Goal: Information Seeking & Learning: Check status

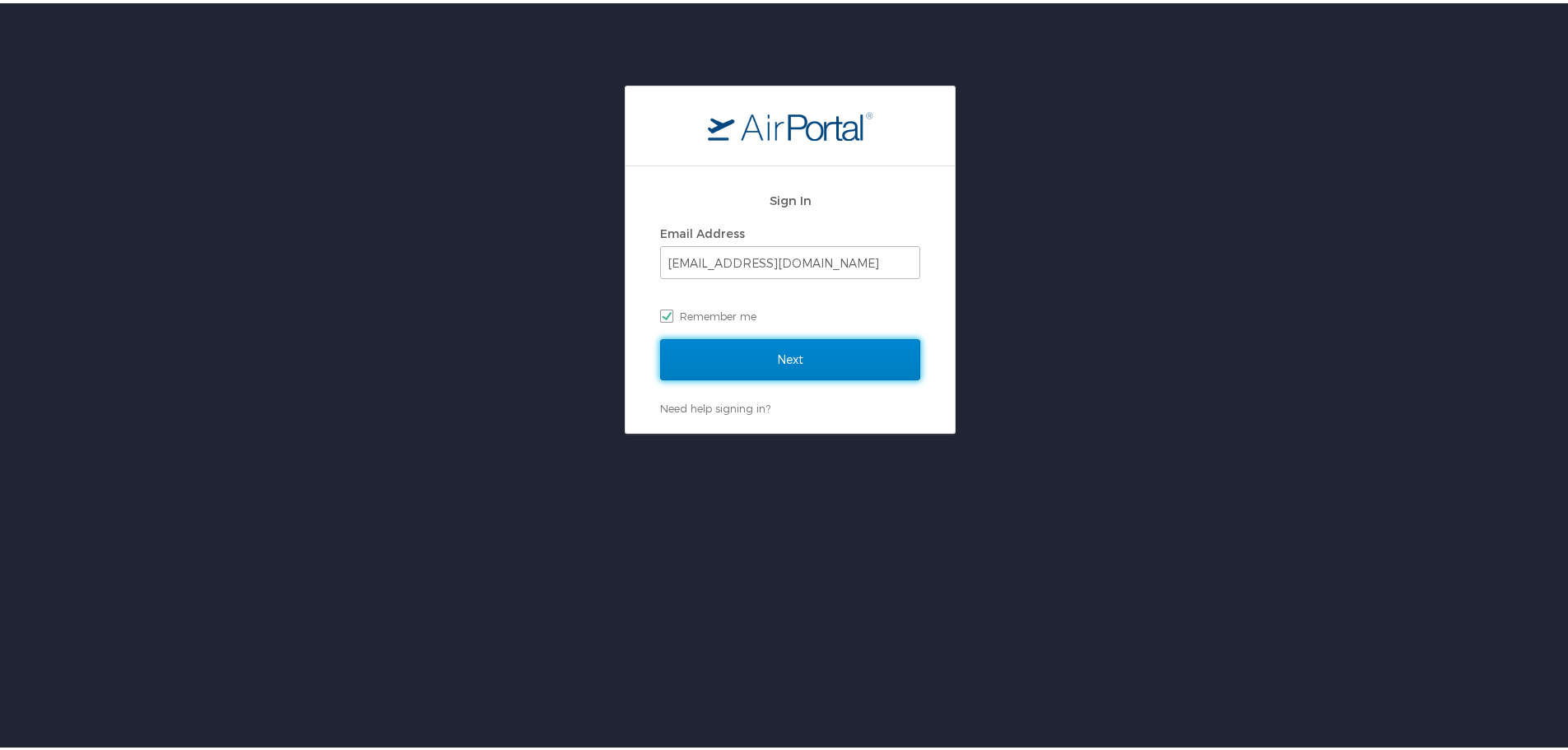
click at [756, 364] on input "Next" at bounding box center [791, 356] width 260 height 41
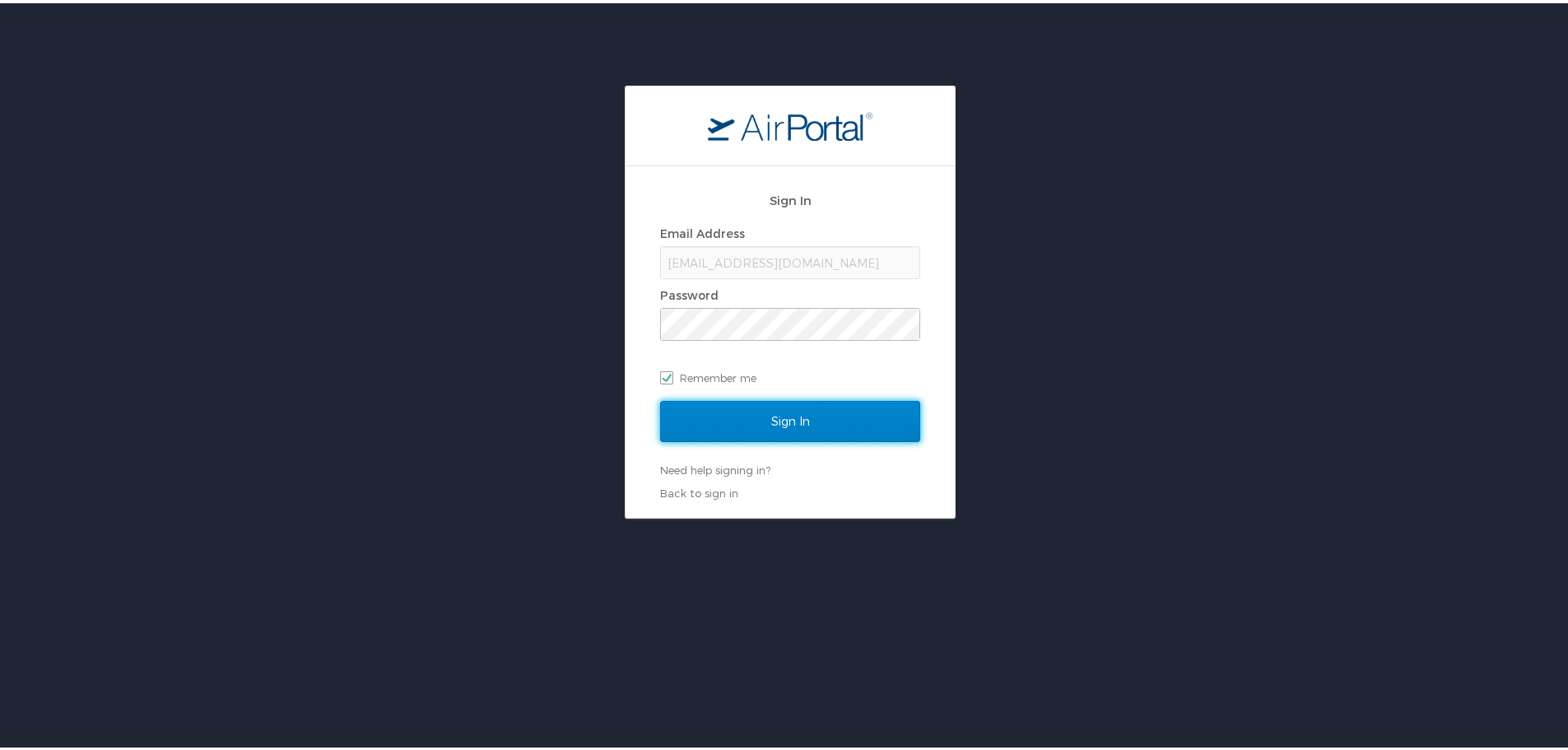
click at [797, 428] on input "Sign In" at bounding box center [791, 417] width 260 height 41
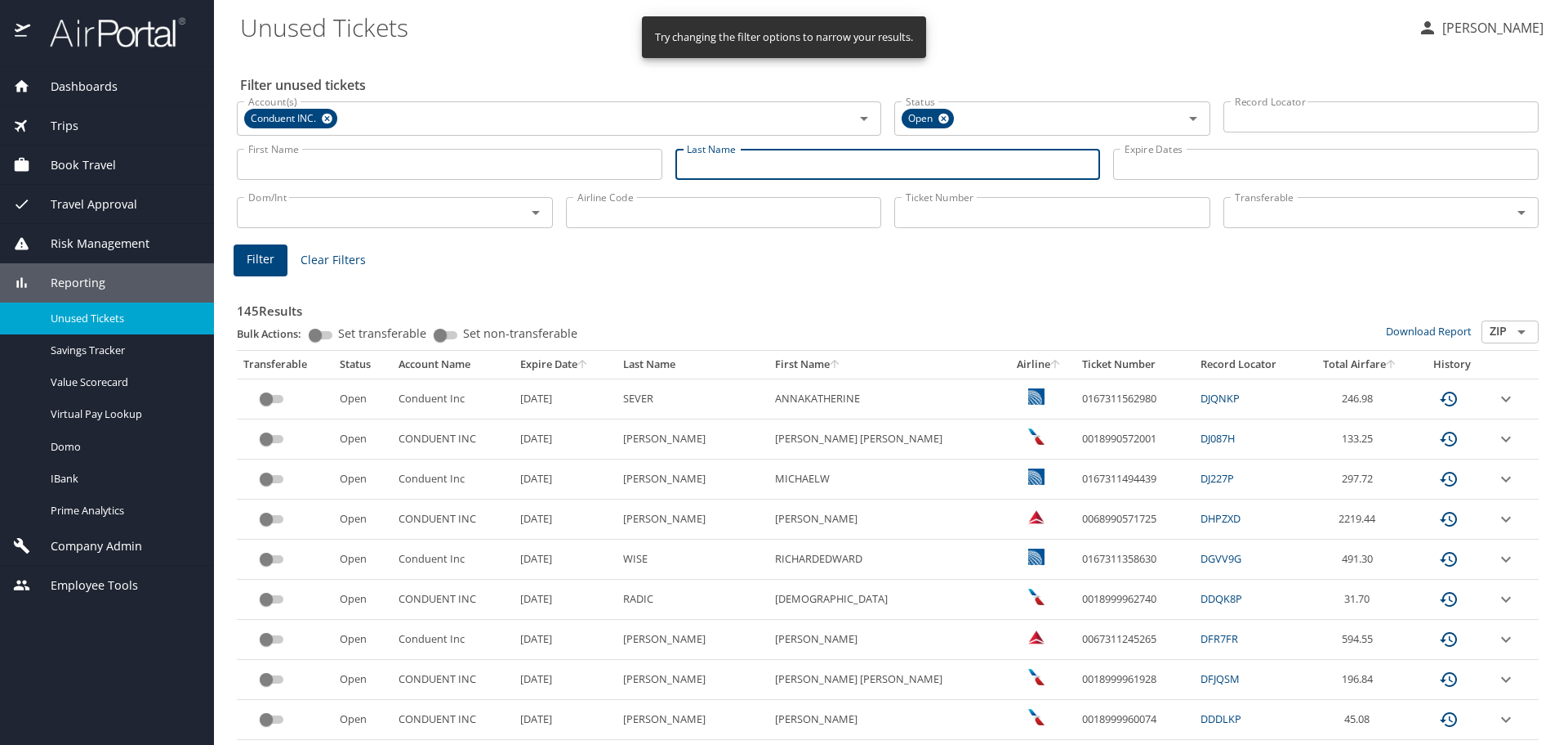
click at [732, 160] on input "Last Name" at bounding box center [888, 165] width 426 height 31
type input "appleby"
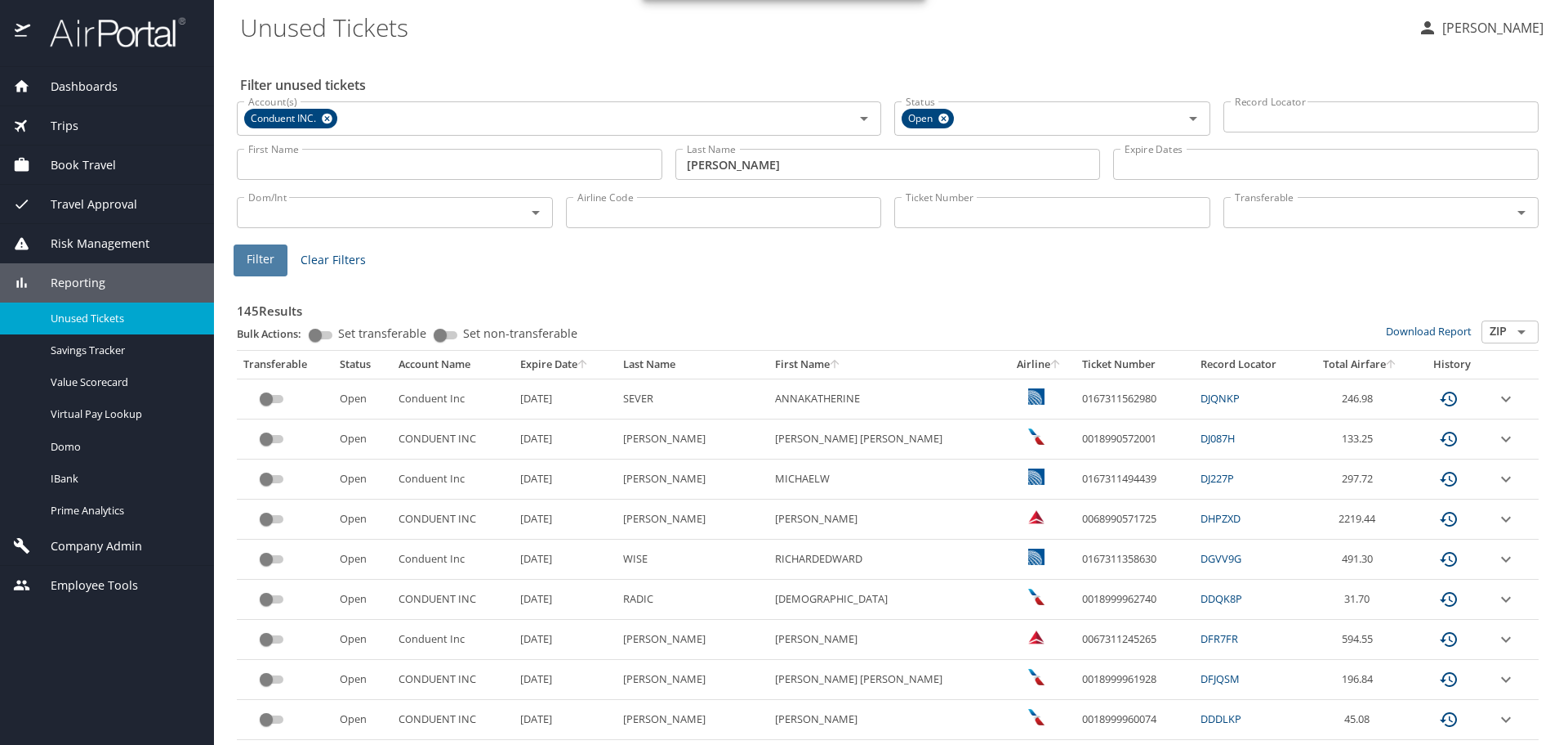
click at [257, 263] on span "Filter" at bounding box center [261, 259] width 28 height 21
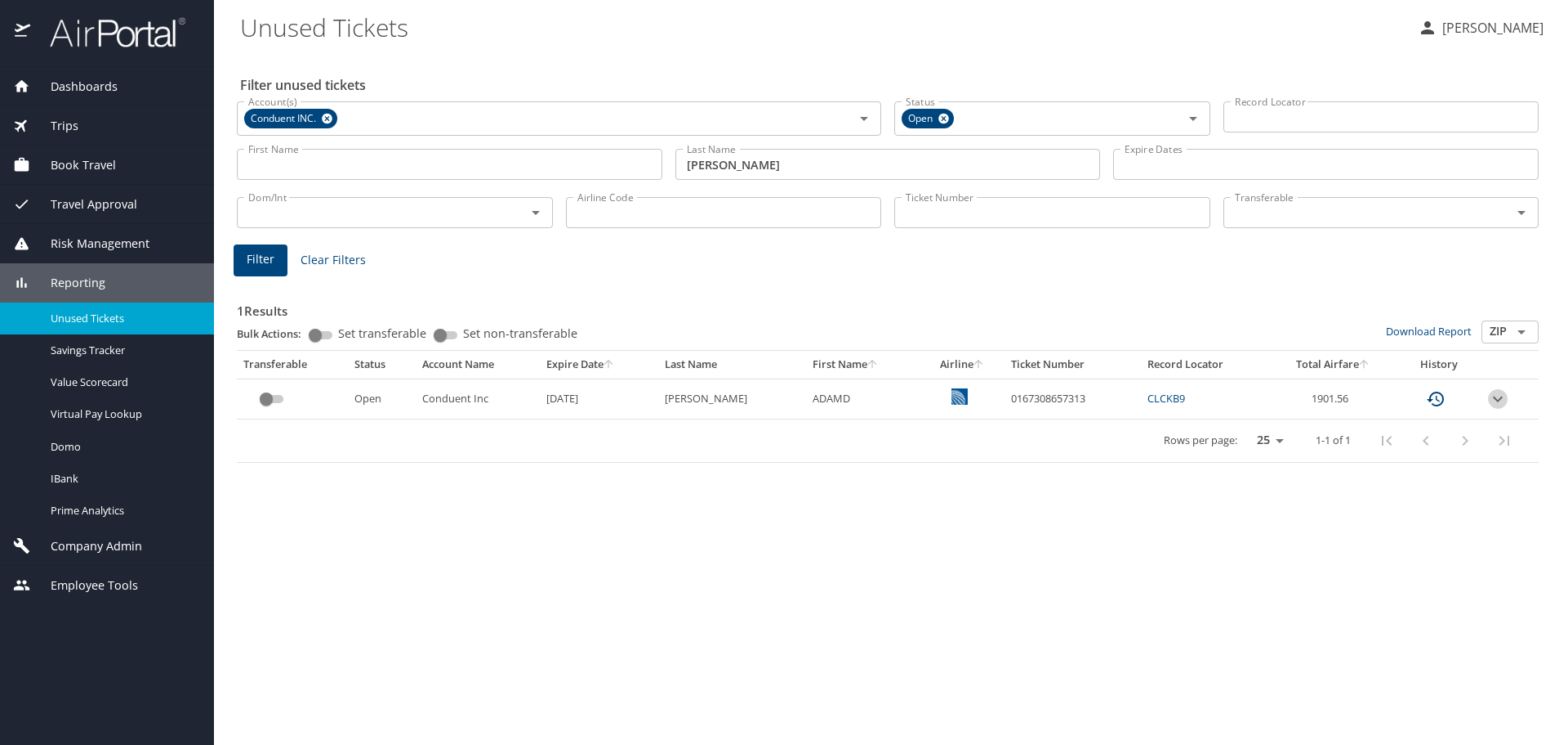
click at [1497, 401] on icon "expand row" at bounding box center [1498, 398] width 10 height 6
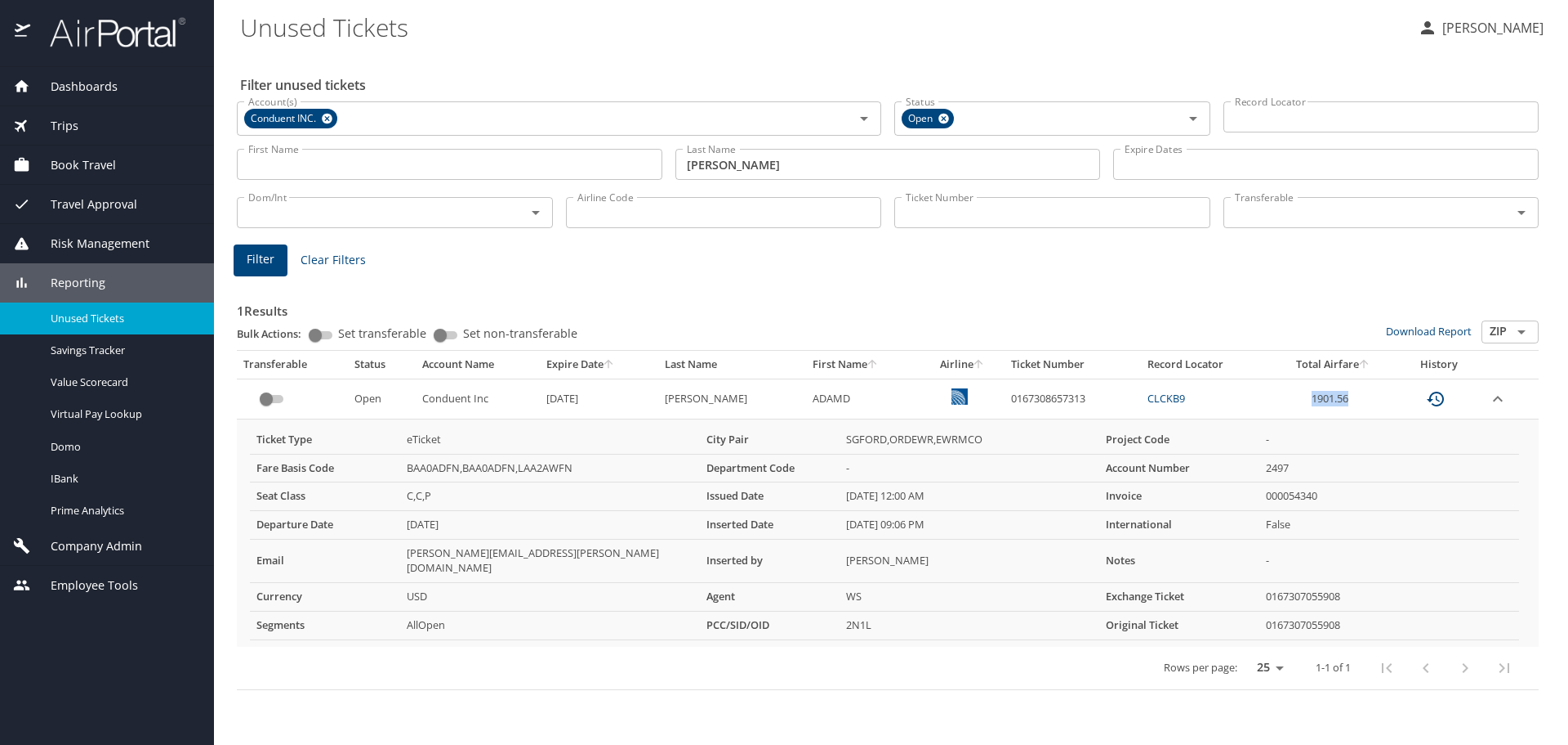
drag, startPoint x: 1349, startPoint y: 390, endPoint x: 1277, endPoint y: 400, distance: 72.7
click at [1277, 400] on td "1901.56" at bounding box center [1333, 398] width 127 height 40
copy td "1901.56"
drag, startPoint x: 1081, startPoint y: 392, endPoint x: 973, endPoint y: 381, distance: 108.6
click at [973, 381] on tr "Open Conduent Inc 4/24/2026 APPLEBY ADAMD 0167308657313 CLCKB9 1901.56" at bounding box center [888, 398] width 1302 height 40
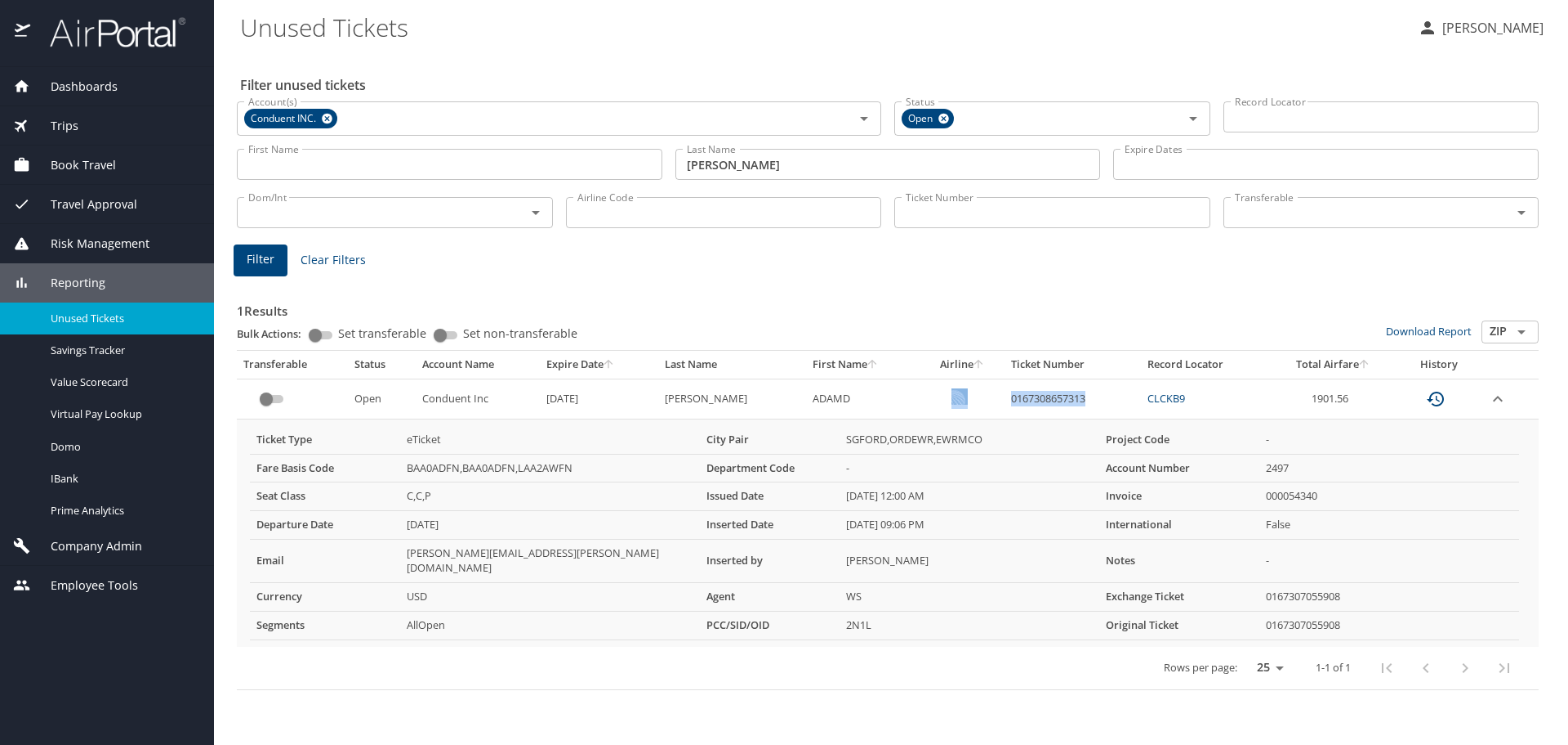
copy tr "0167308657313"
click at [873, 404] on td "ADAMD" at bounding box center [863, 398] width 115 height 40
drag, startPoint x: 1068, startPoint y: 398, endPoint x: 988, endPoint y: 408, distance: 80.6
click at [1005, 408] on td "0167308657313" at bounding box center [1072, 398] width 136 height 40
copy td "0167308657313"
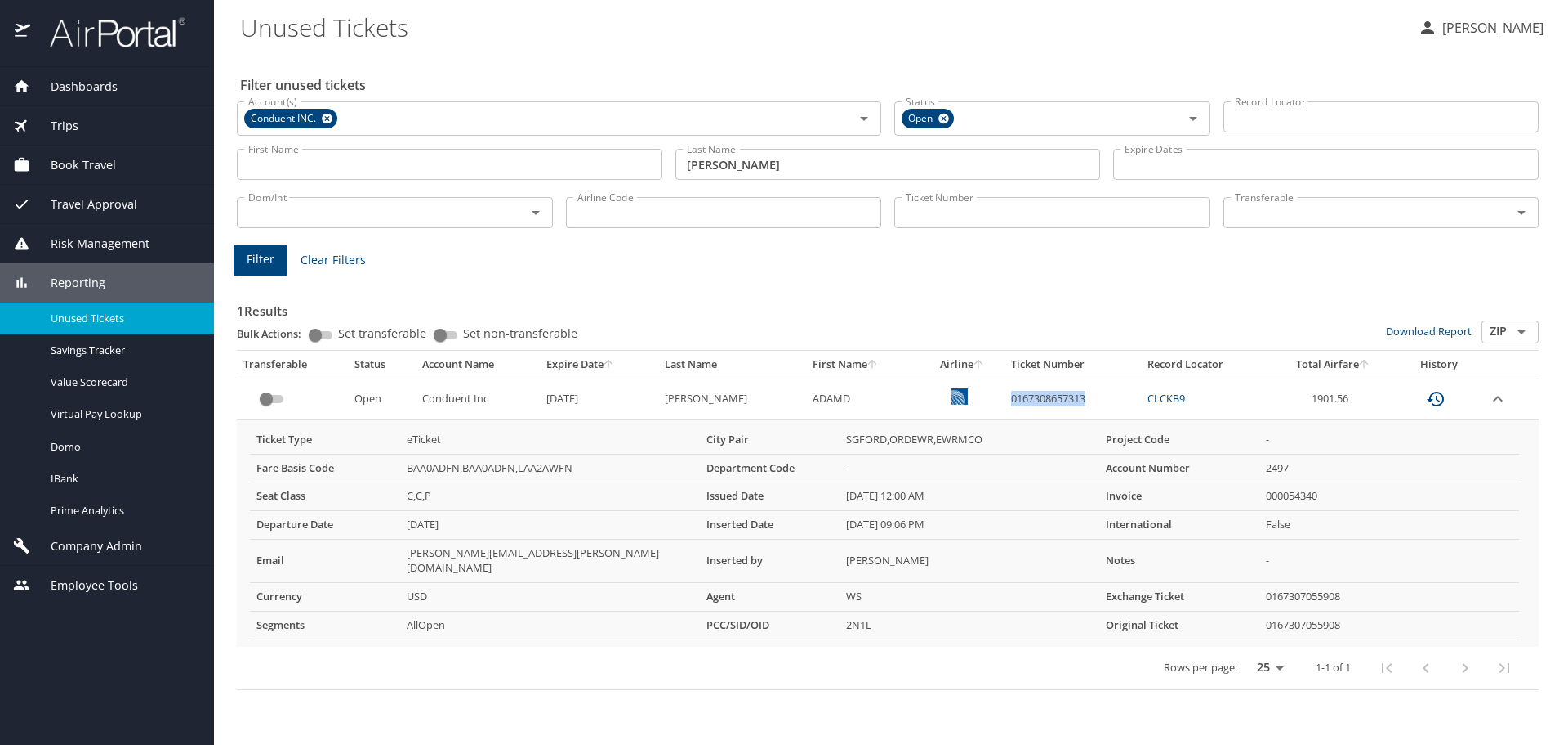
click at [1005, 380] on td "0167308657313" at bounding box center [1072, 398] width 136 height 40
drag, startPoint x: 1076, startPoint y: 394, endPoint x: 989, endPoint y: 402, distance: 87.4
click at [1005, 402] on td "0167308657313" at bounding box center [1072, 398] width 136 height 40
copy td "0167308657313"
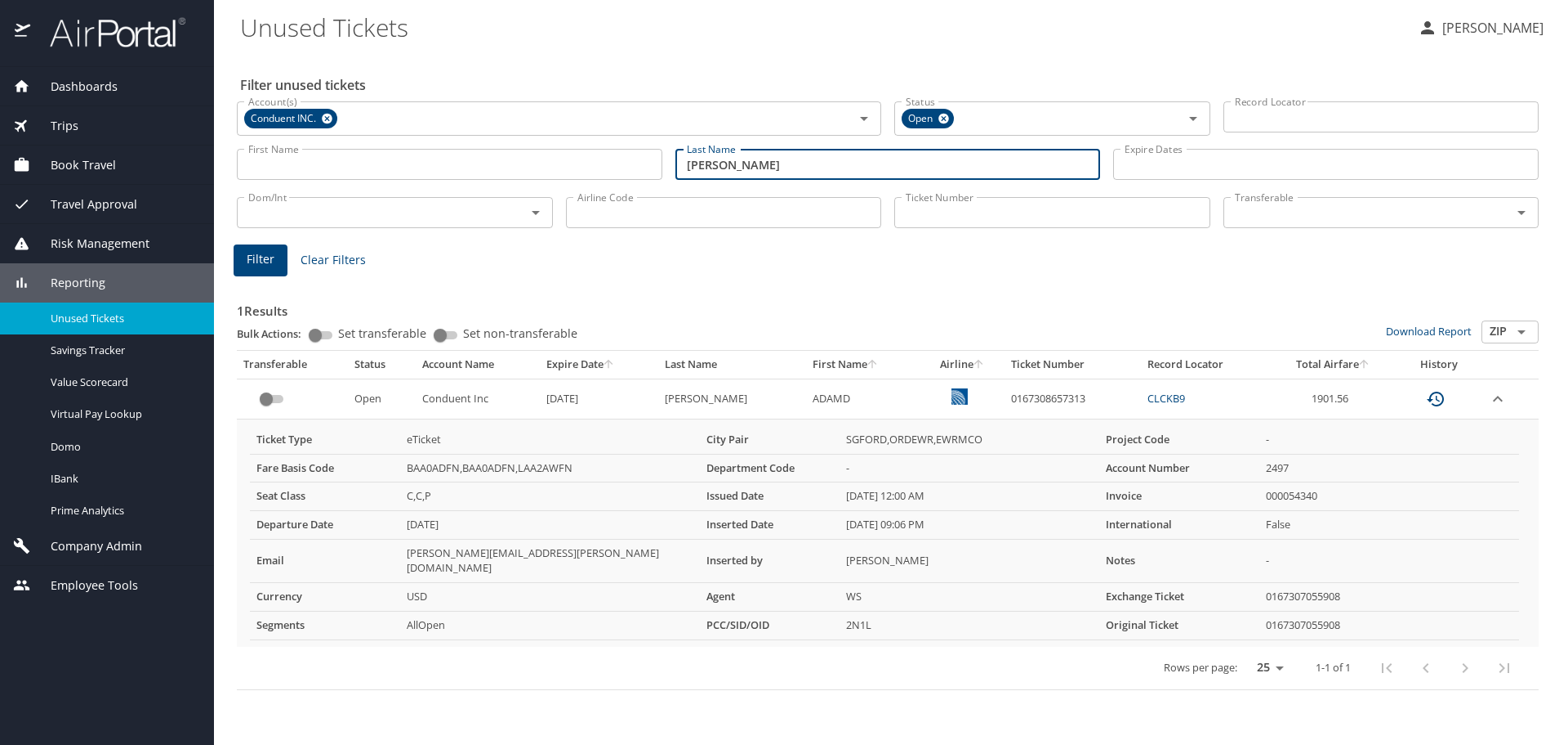
drag, startPoint x: 752, startPoint y: 161, endPoint x: 296, endPoint y: 162, distance: 456.0
click at [296, 162] on div "First Name First Name Last Name appleby Last Name Expire Dates Expire Dates" at bounding box center [888, 164] width 1315 height 58
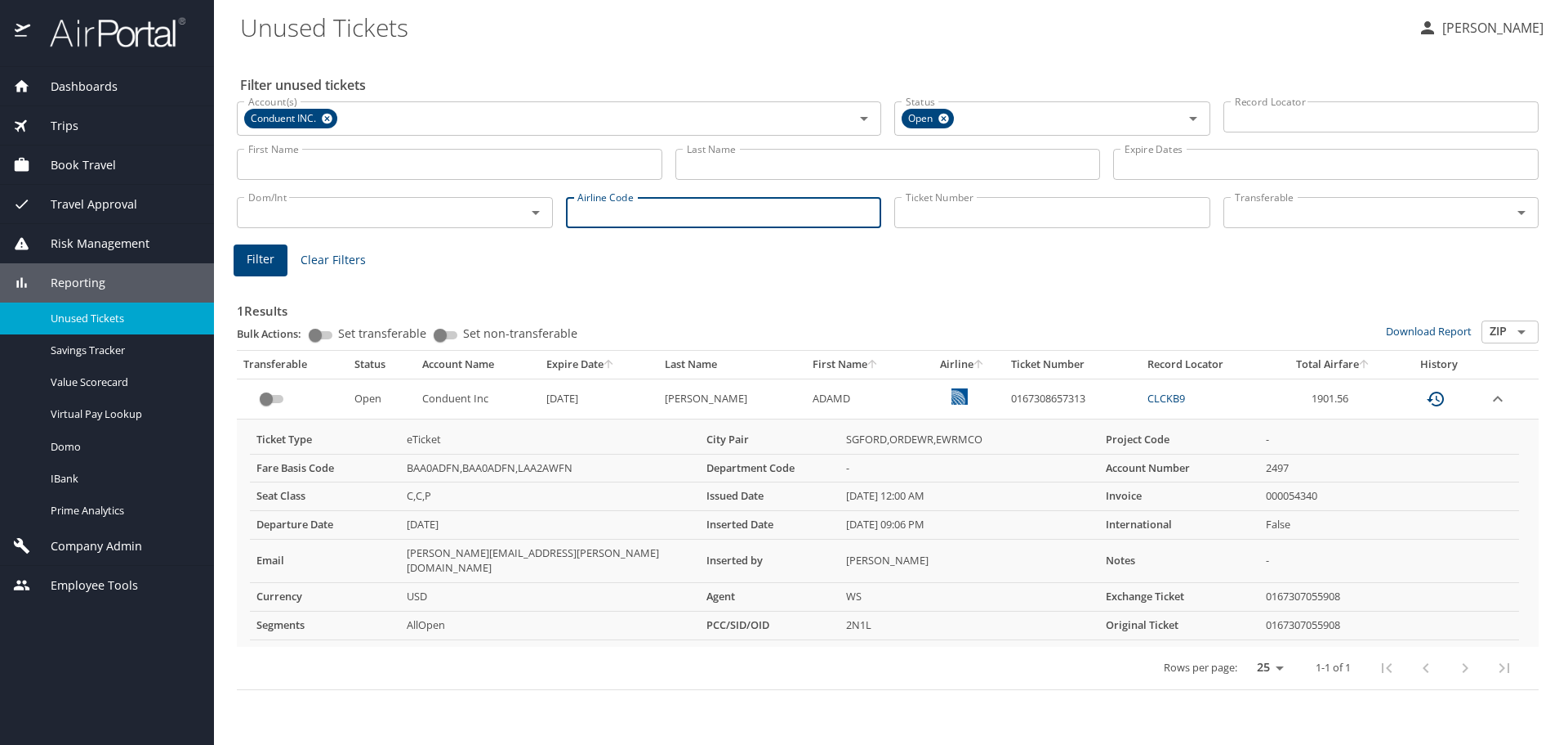
click at [637, 207] on input "Airline Code" at bounding box center [724, 212] width 316 height 31
type input "aa"
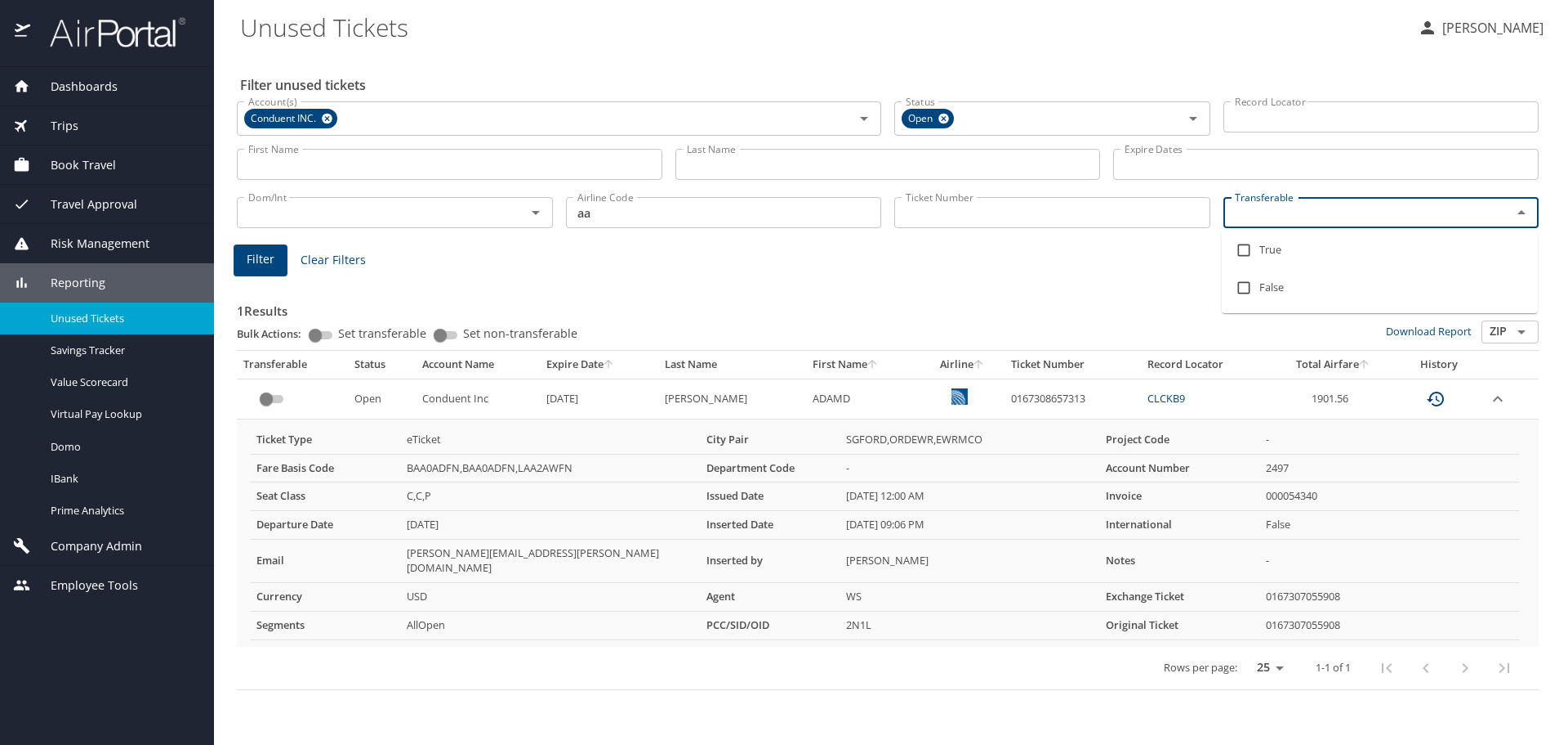
click at [1256, 209] on input "Transferable" at bounding box center [1357, 212] width 258 height 22
click at [1241, 246] on input "checkbox" at bounding box center [1244, 250] width 31 height 31
checkbox input "true"
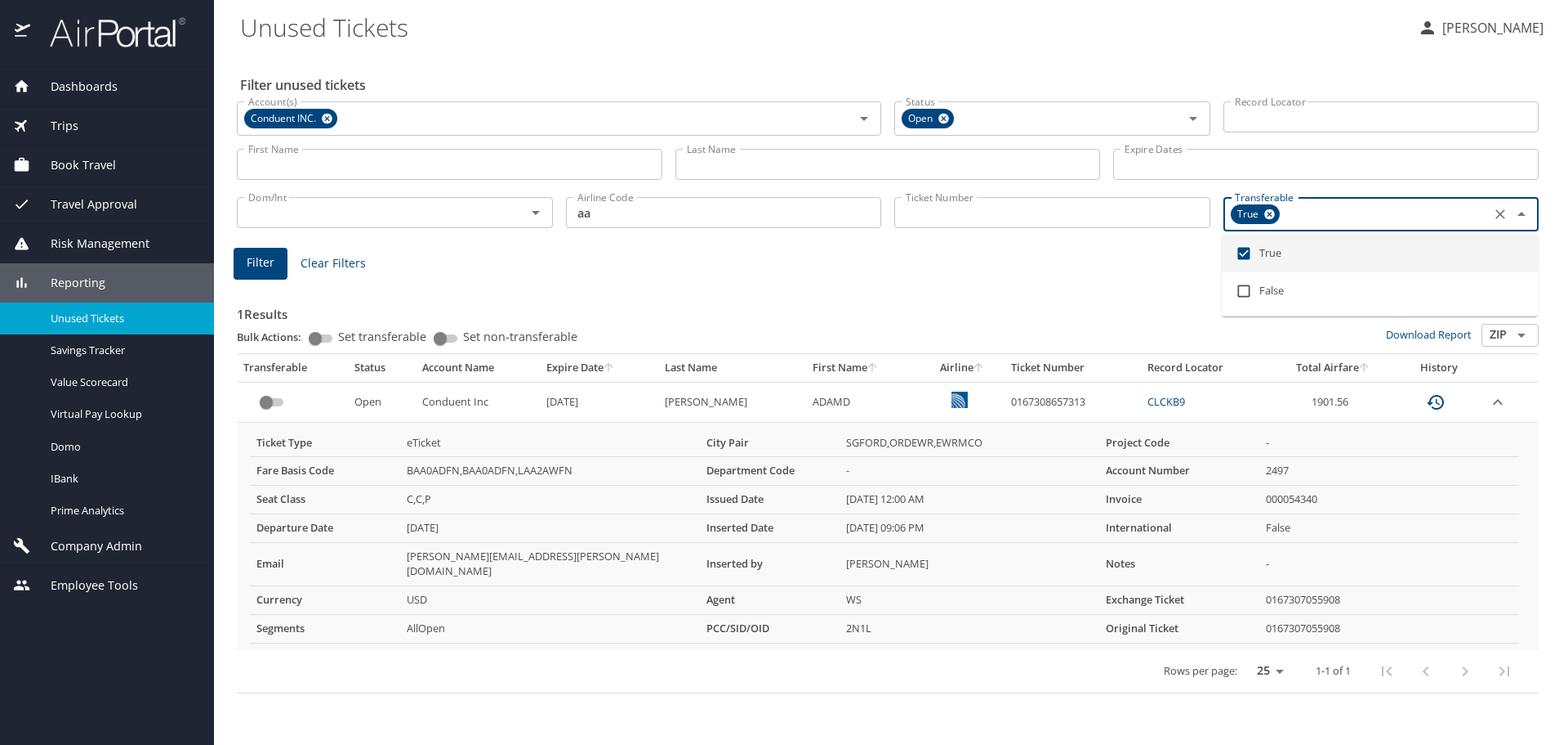
drag, startPoint x: 264, startPoint y: 275, endPoint x: 261, endPoint y: 267, distance: 8.5
click at [261, 267] on button "Filter" at bounding box center [261, 264] width 54 height 32
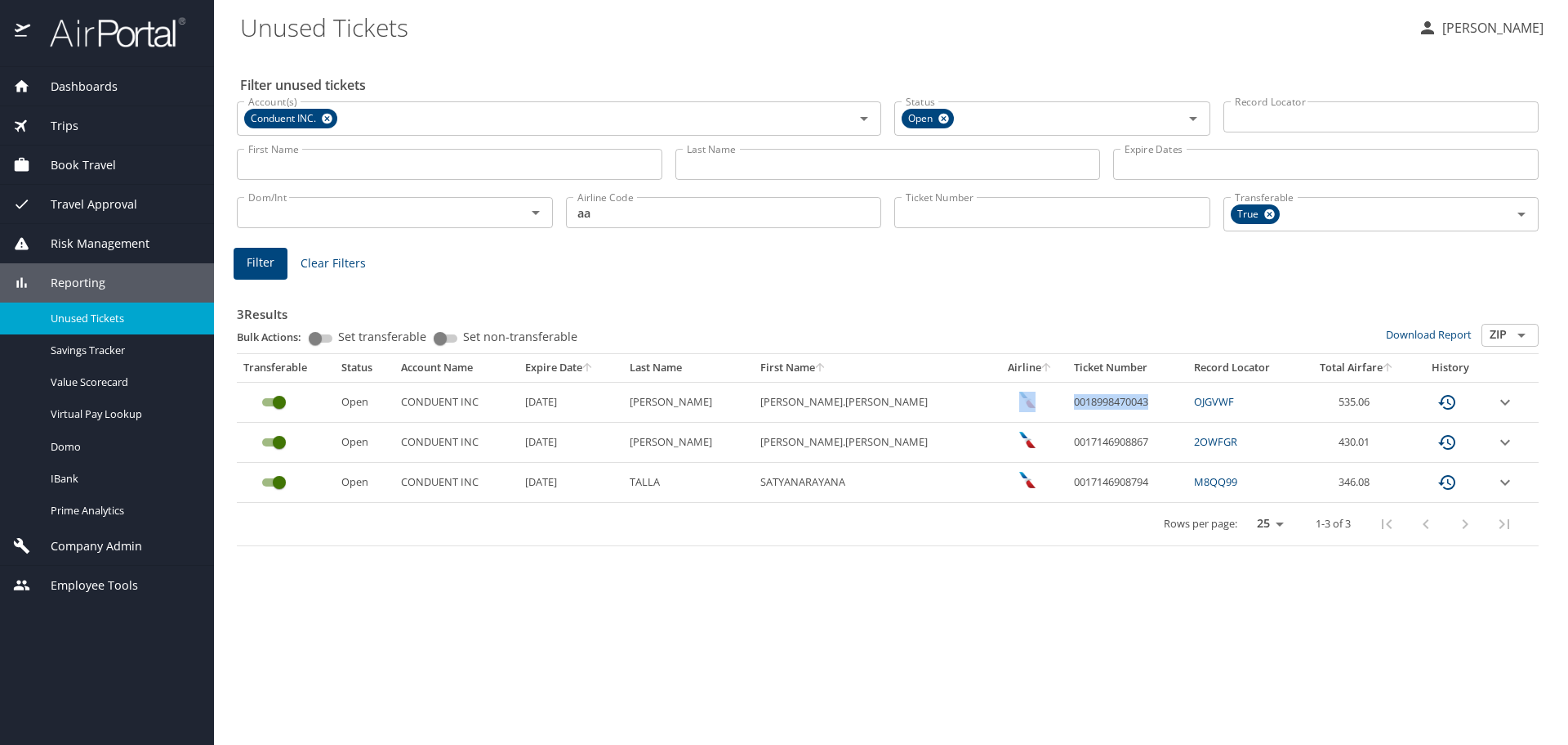
drag, startPoint x: 1098, startPoint y: 399, endPoint x: 992, endPoint y: 402, distance: 106.0
click at [992, 402] on tr "Open CONDUENT INC 12/6/2025 MOLLON HEATHER.ALLISON 0018998470043 OJGVWF 535.06" at bounding box center [888, 402] width 1302 height 40
copy tr "0018998470043"
click at [1496, 399] on icon "expand row" at bounding box center [1506, 402] width 20 height 20
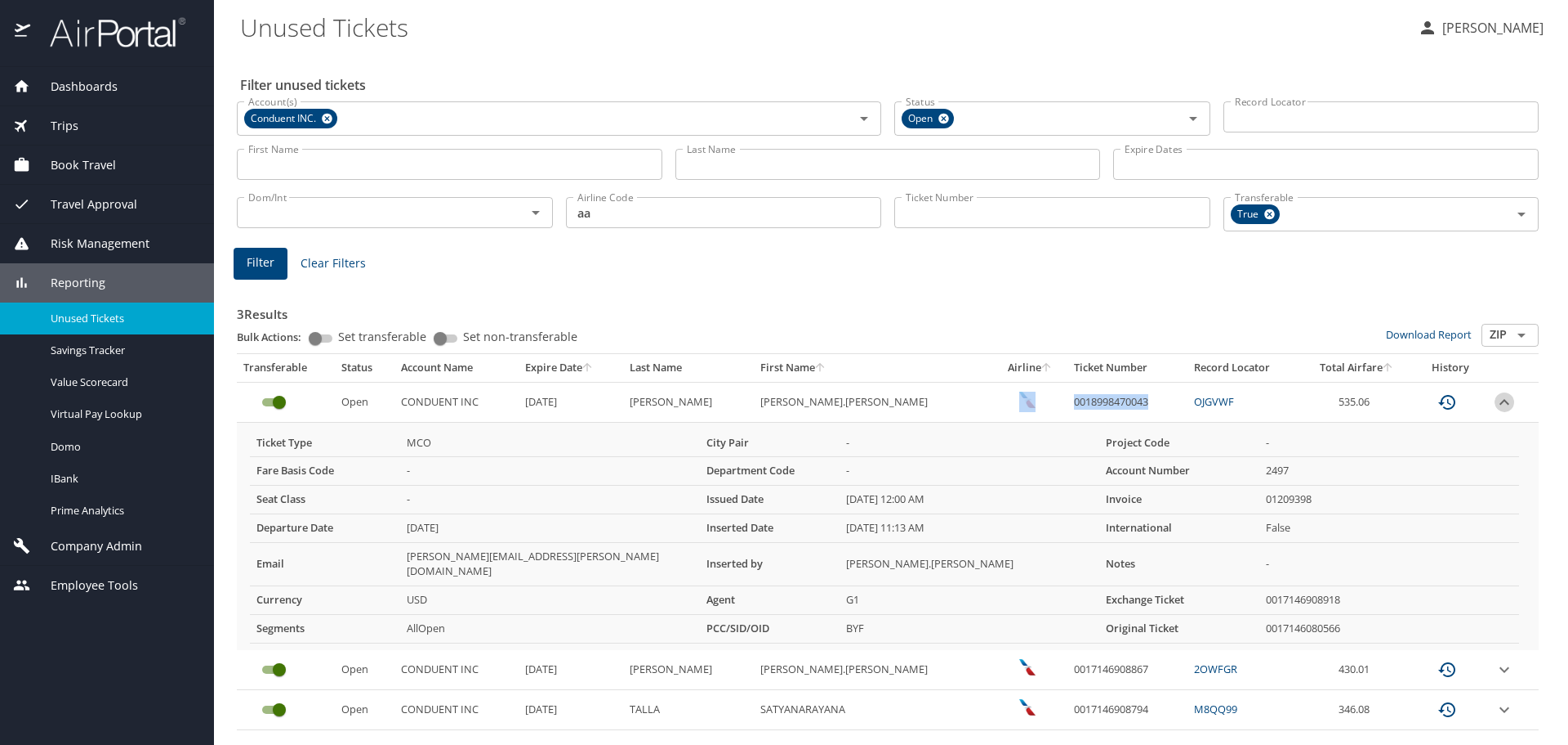
click at [1495, 399] on icon "expand row" at bounding box center [1505, 402] width 20 height 20
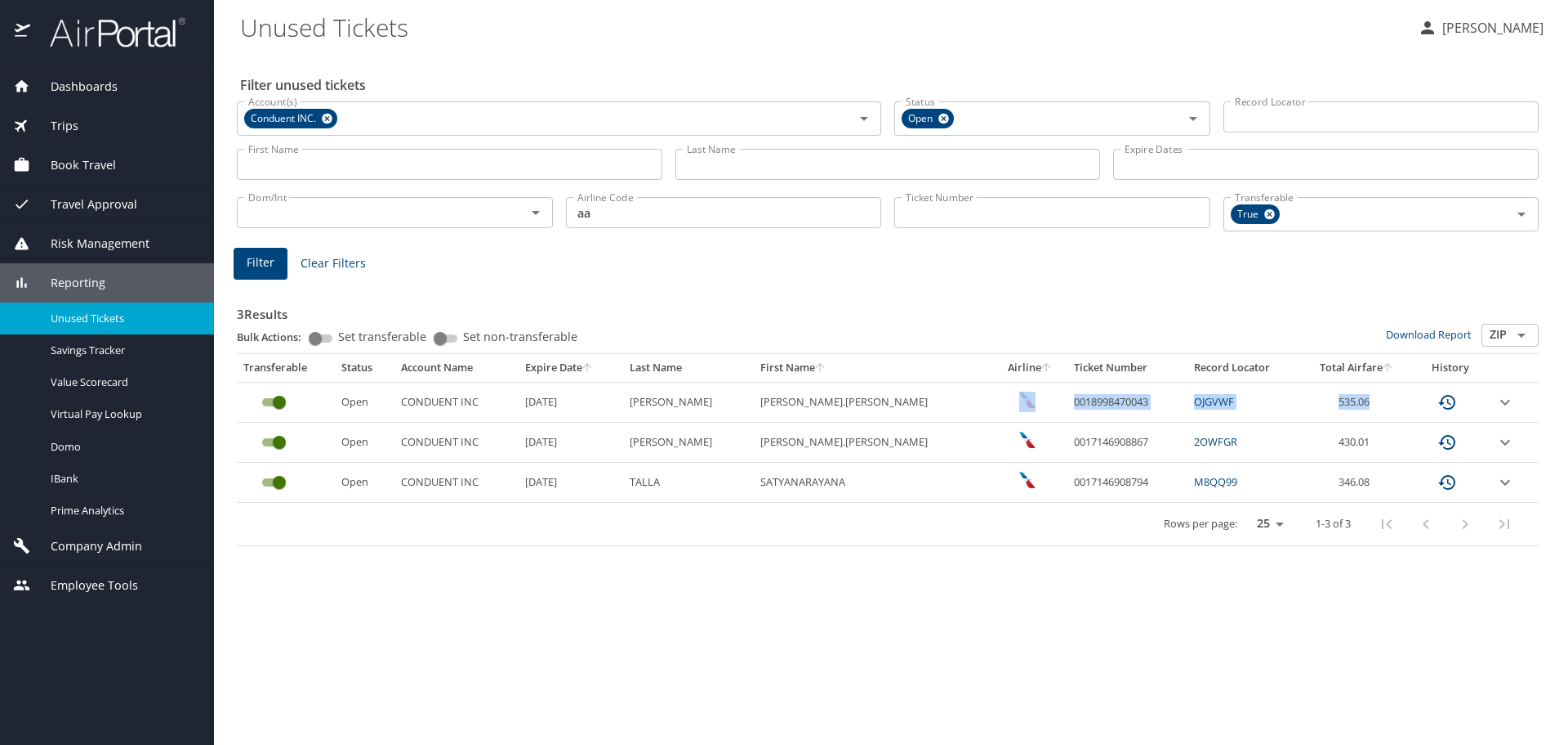
drag, startPoint x: 1361, startPoint y: 397, endPoint x: 995, endPoint y: 391, distance: 366.0
click at [995, 391] on tr "Open CONDUENT INC 12/6/2025 MOLLON HEATHER.ALLISON 0018998470043 OJGVWF 535.06" at bounding box center [888, 402] width 1302 height 40
copy tr "0018998470043 OJGVWF 535.06"
click at [1068, 451] on td "0017146908867" at bounding box center [1128, 442] width 120 height 40
drag, startPoint x: 1106, startPoint y: 396, endPoint x: 1014, endPoint y: 405, distance: 92.4
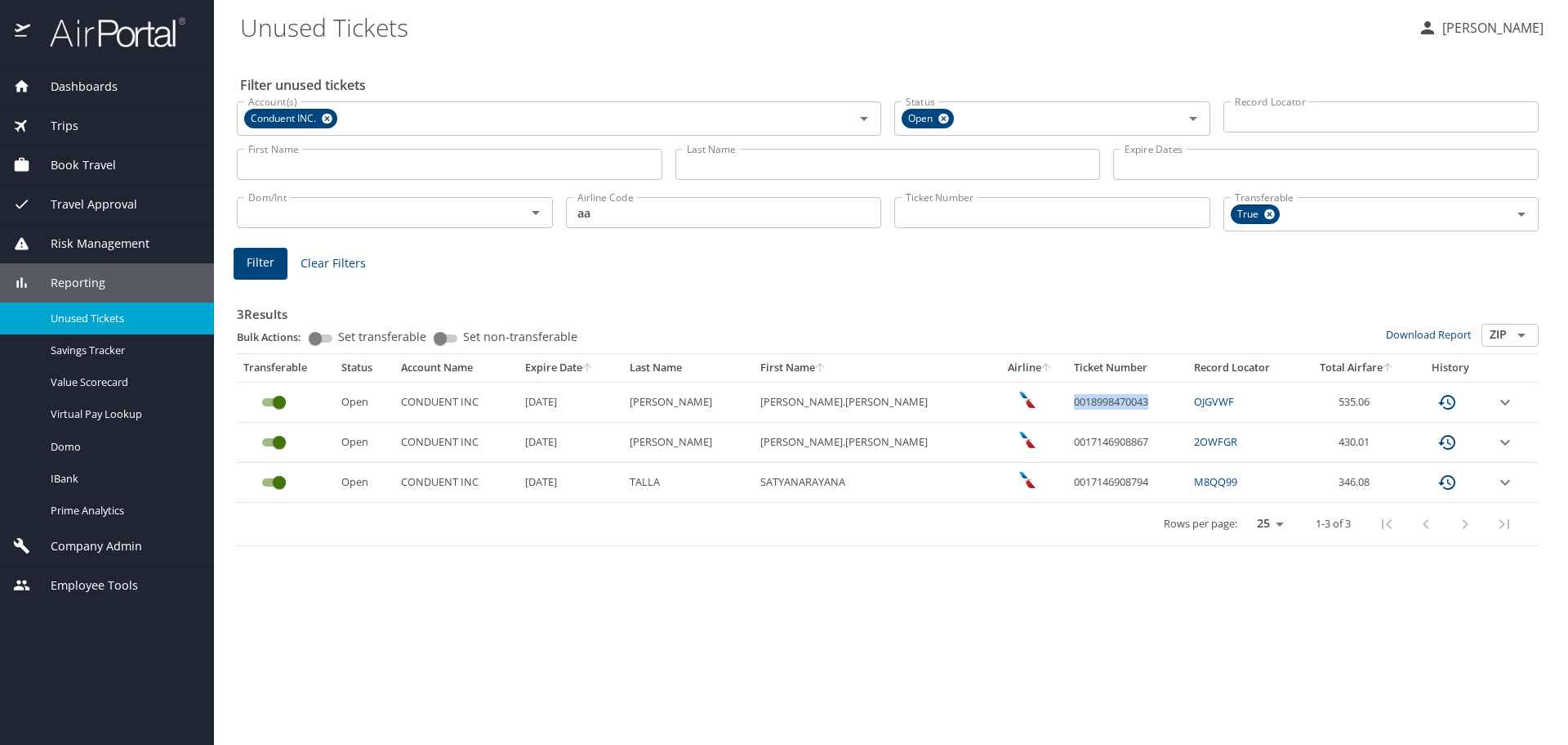
click at [1068, 405] on td "0018998470043" at bounding box center [1128, 402] width 120 height 40
copy td "0018998470043"
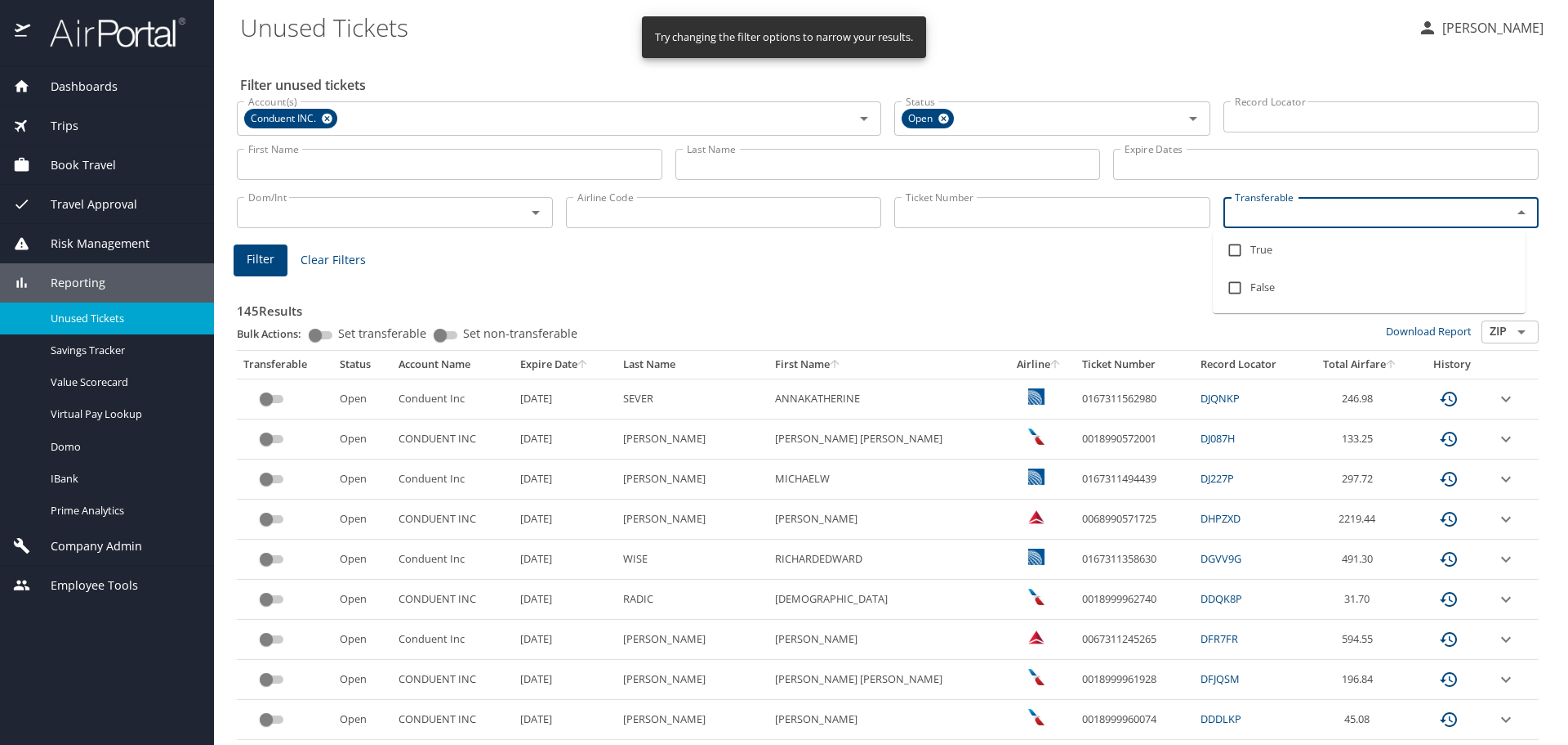
click at [1266, 206] on input "Transferable" at bounding box center [1357, 212] width 258 height 22
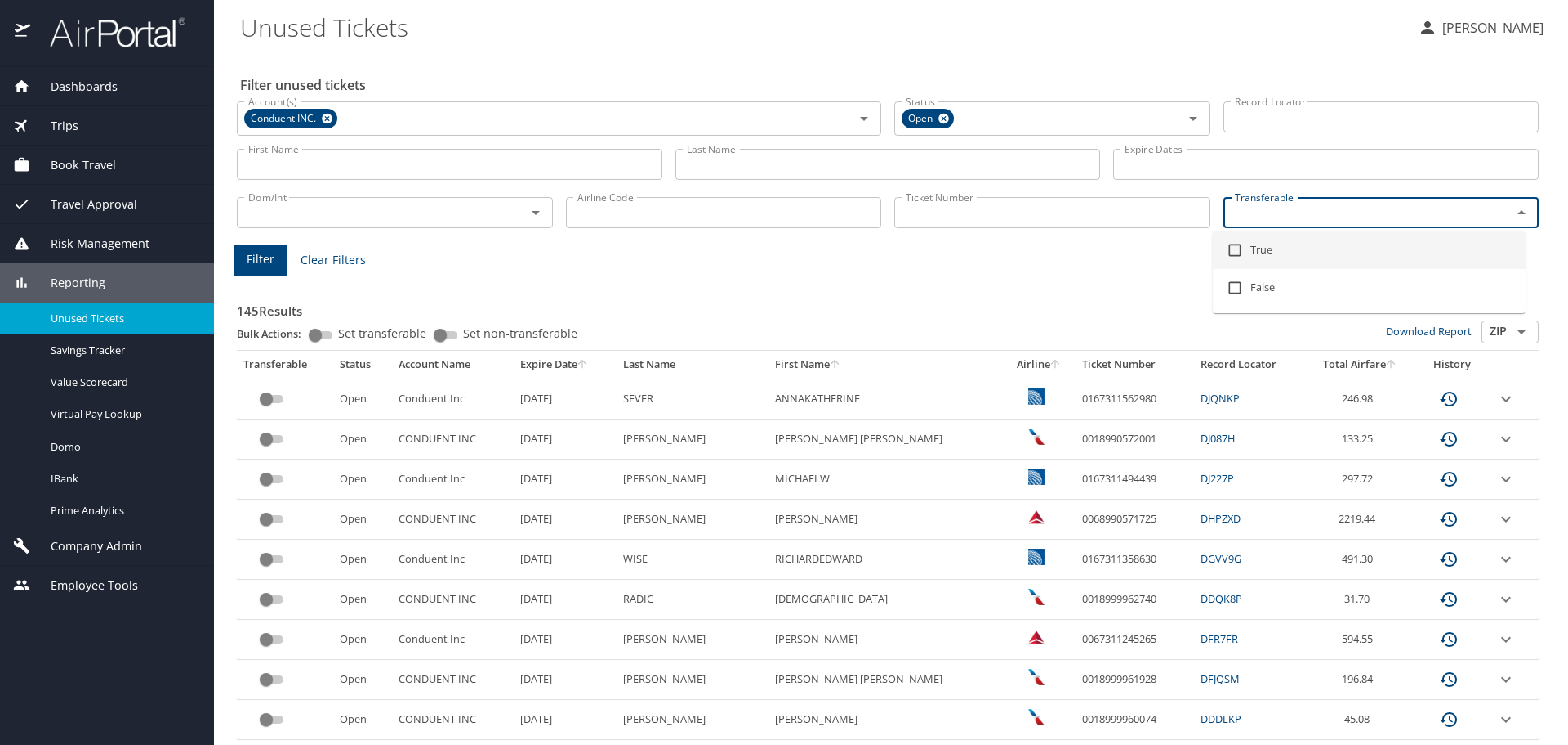
click at [1233, 248] on input "checkbox" at bounding box center [1235, 250] width 31 height 31
checkbox input "true"
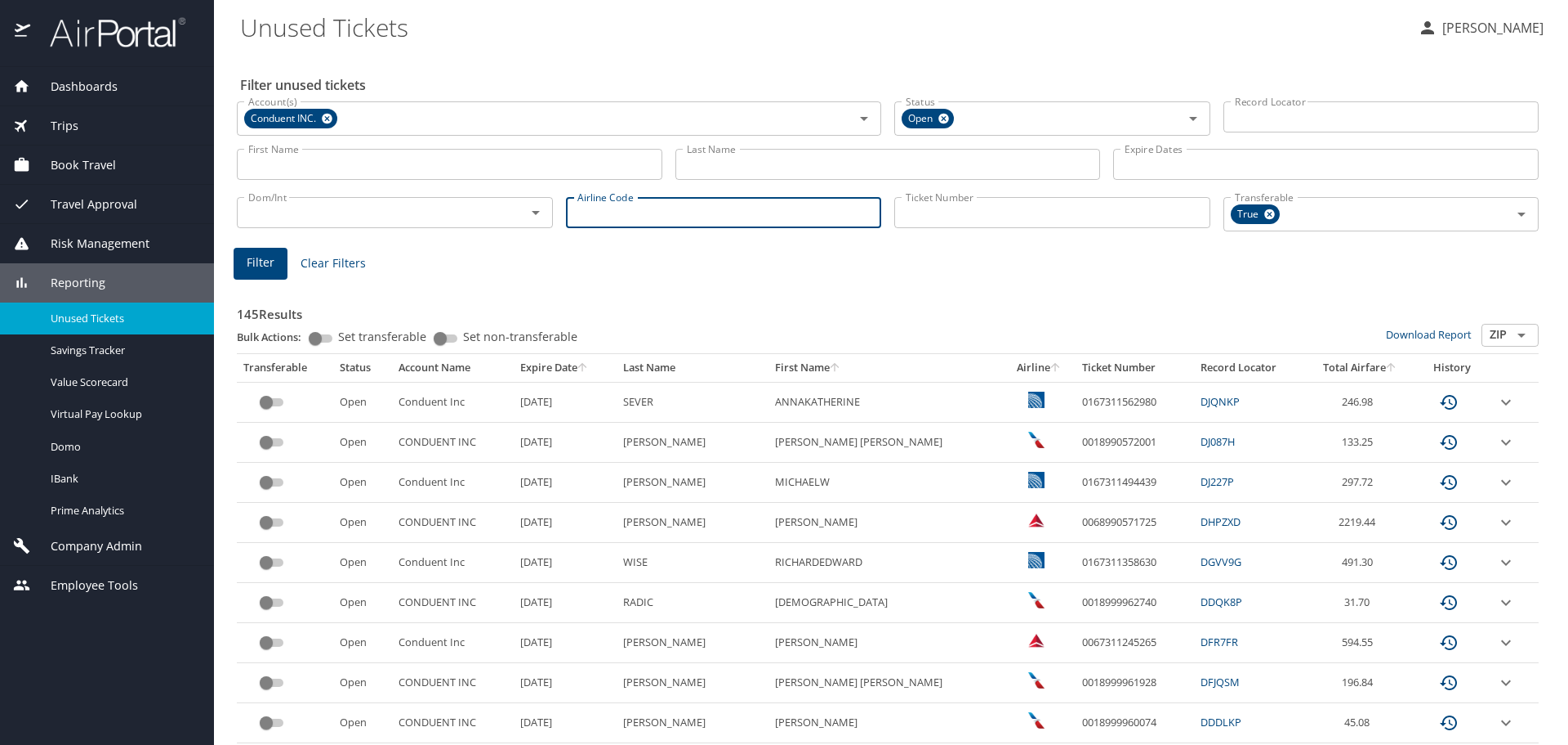
click at [678, 212] on input "Airline Code" at bounding box center [724, 212] width 316 height 31
type input "aa"
click at [234, 264] on button "Filter" at bounding box center [261, 264] width 54 height 32
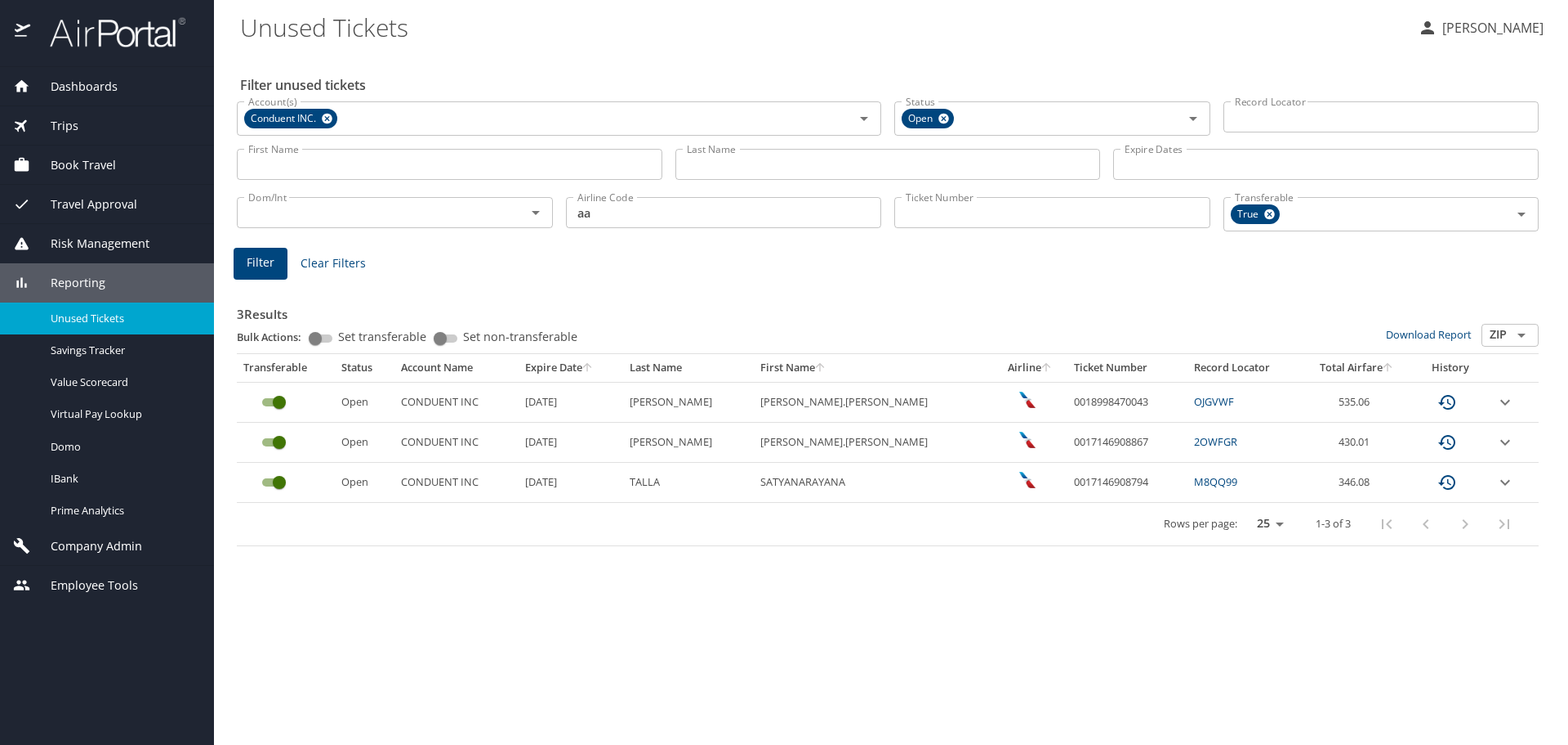
click at [234, 248] on button "Filter" at bounding box center [261, 264] width 54 height 32
click at [1502, 403] on icon "expand row" at bounding box center [1506, 402] width 20 height 20
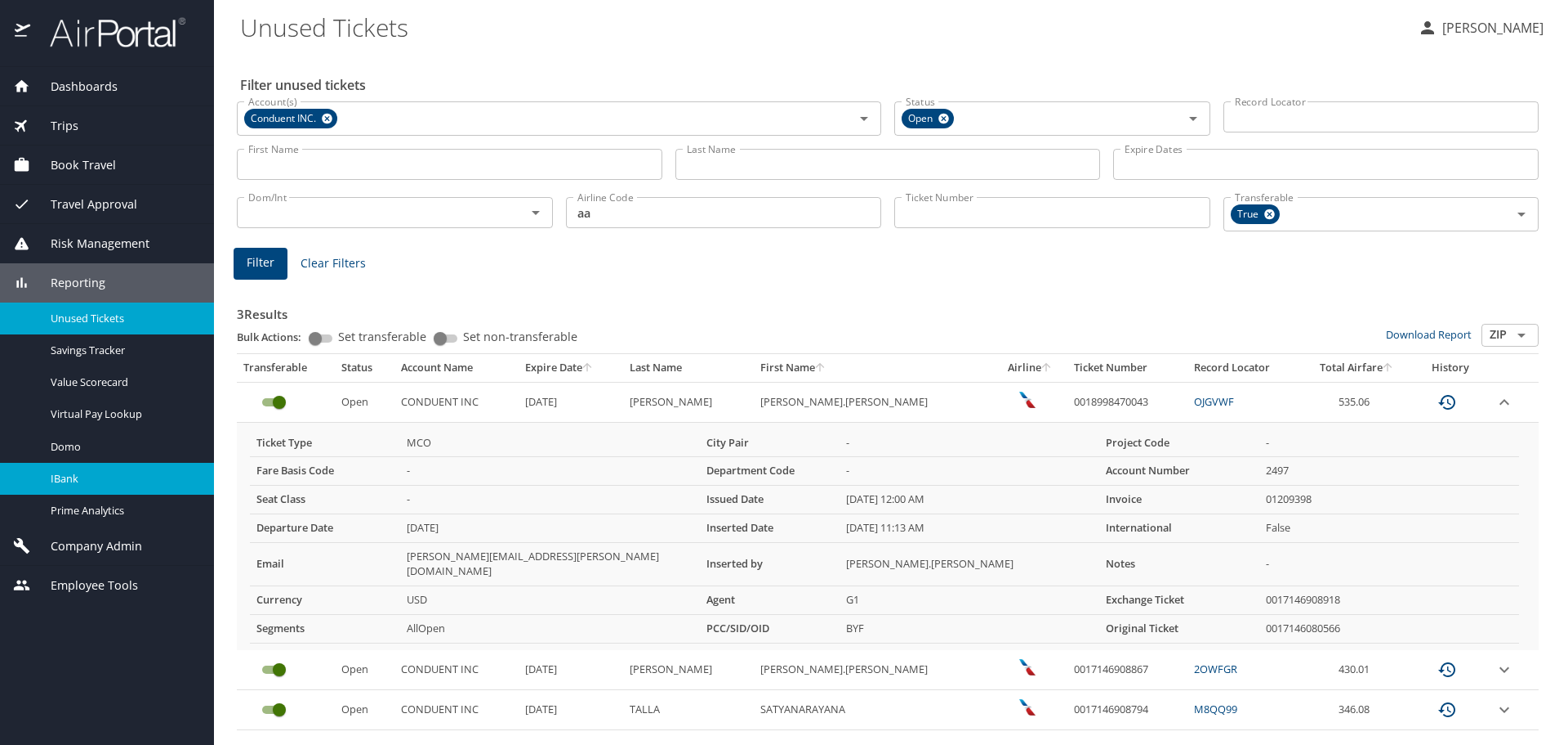
click at [1495, 392] on button "expand row" at bounding box center [1505, 402] width 20 height 20
